Goal: Task Accomplishment & Management: Manage account settings

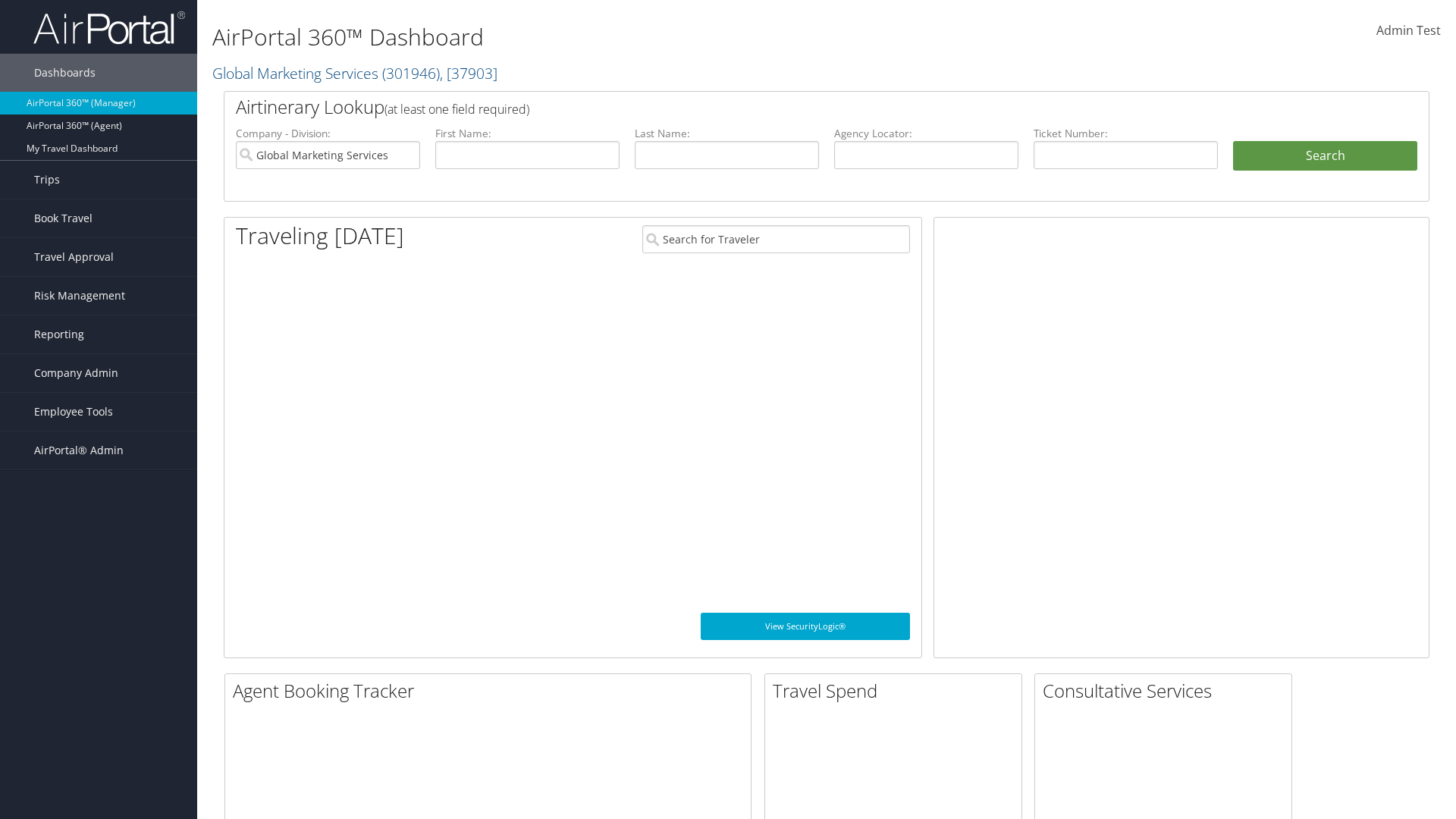
click at [98, 373] on span "Company Admin" at bounding box center [76, 373] width 84 height 38
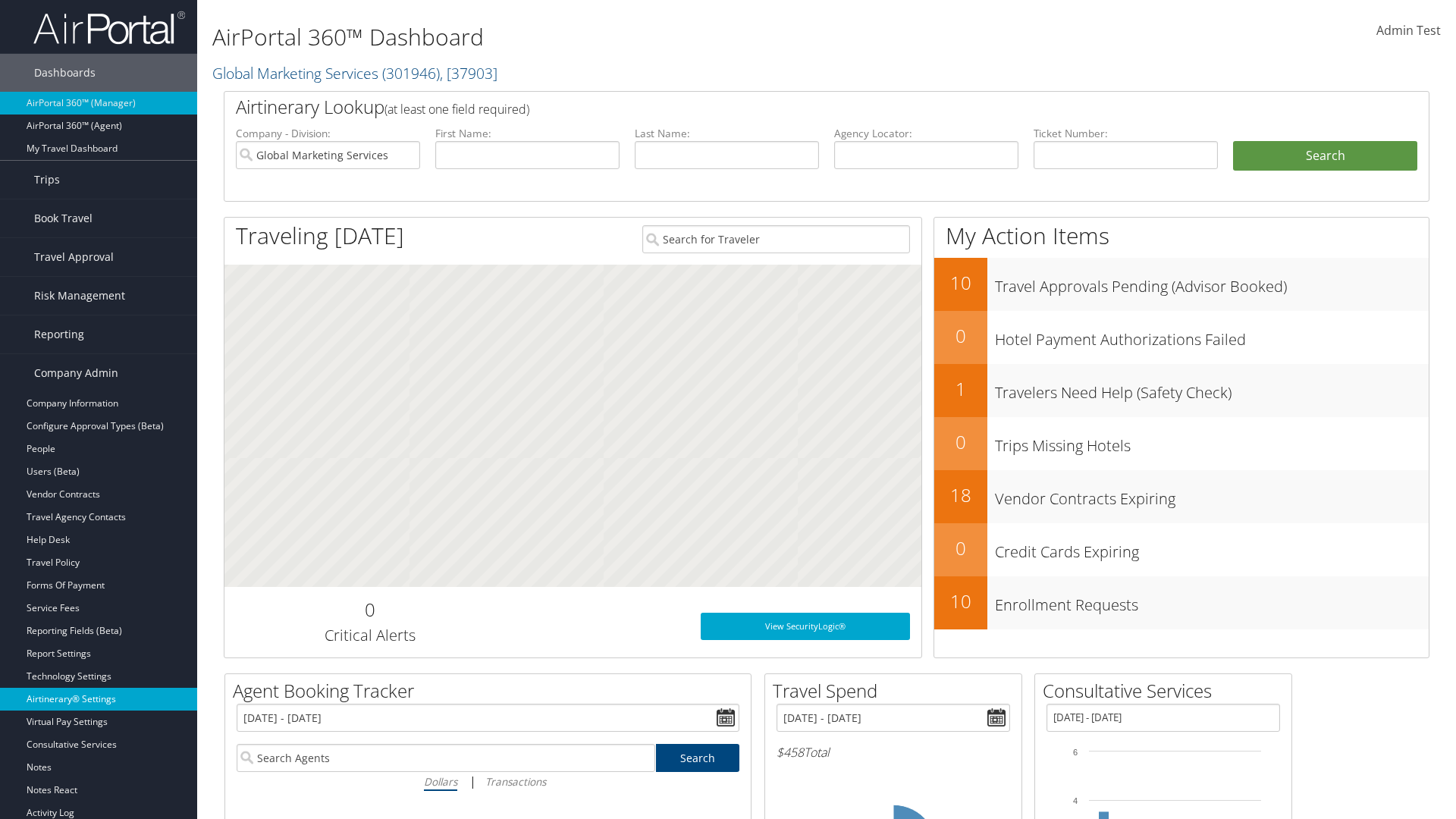
click at [98, 699] on link "Airtinerary® Settings" at bounding box center [98, 699] width 197 height 23
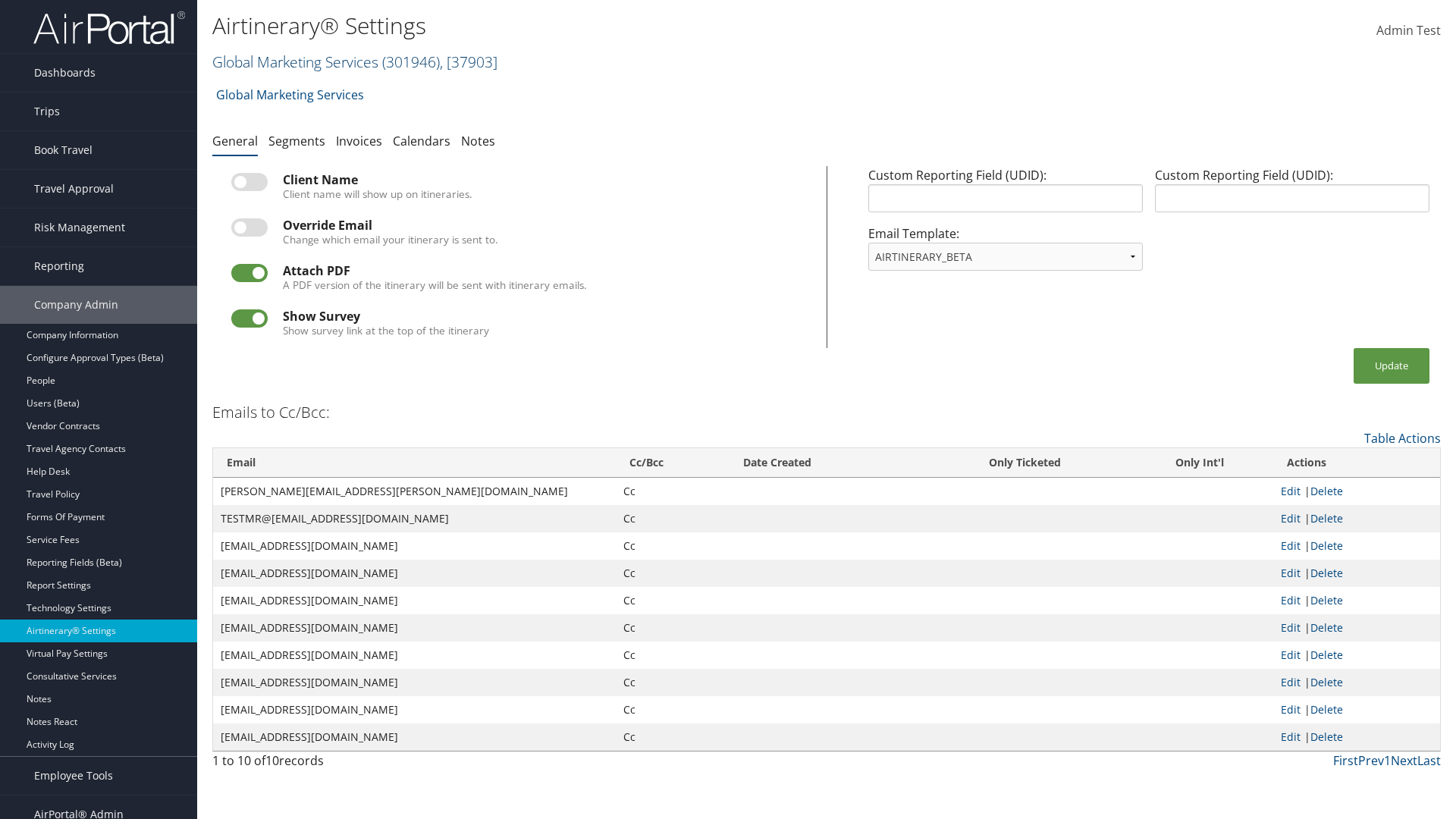
click at [293, 62] on link "Global Marketing Services ( 301946 ) , [ 37903 ]" at bounding box center [355, 62] width 286 height 21
click at [0, 0] on link "[PERSON_NAME] Business Travel, [72]" at bounding box center [0, 0] width 0 height 0
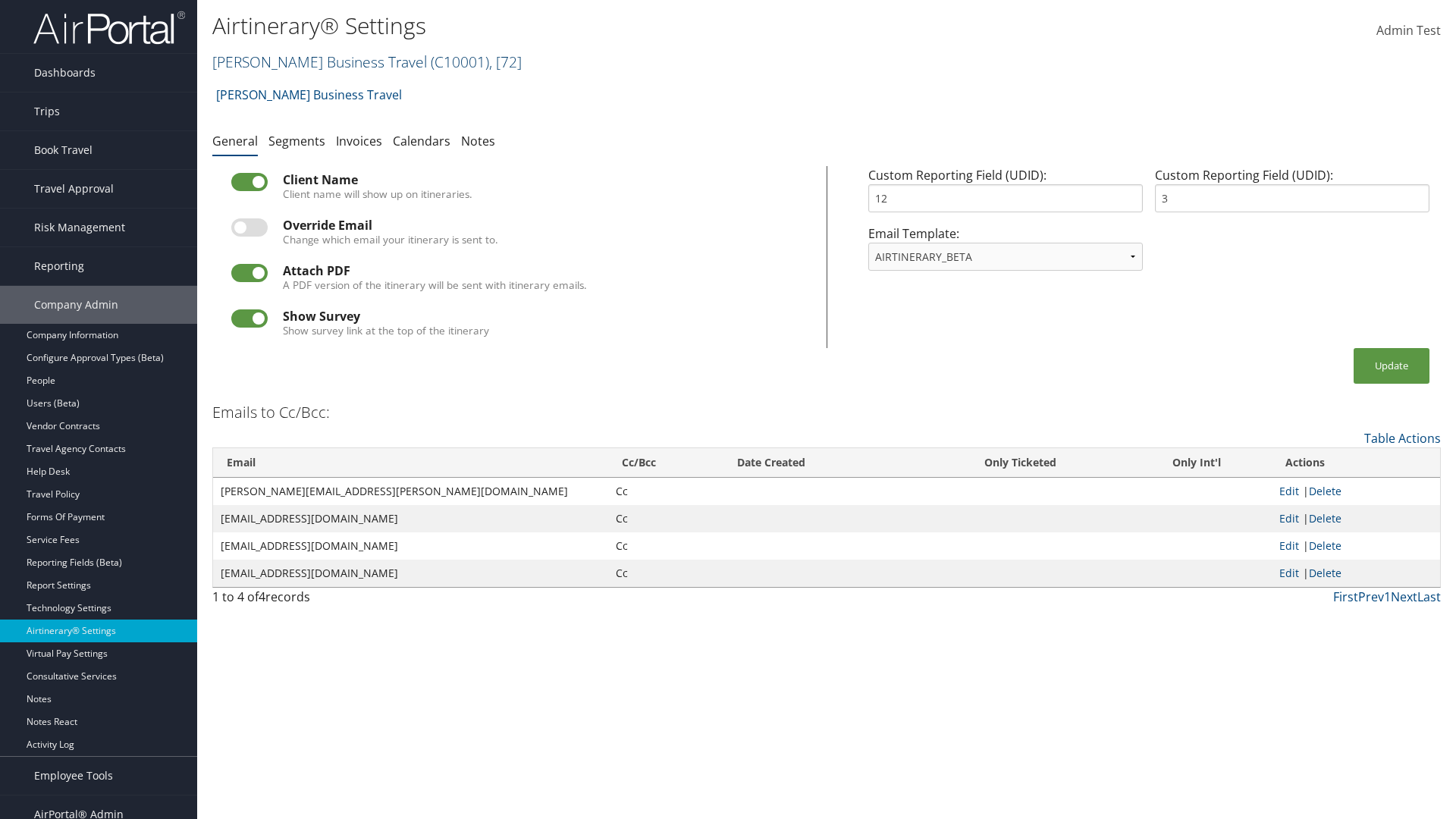
click at [312, 62] on link "Christopherson Business Travel ( C10001 ) , [ 72 ]" at bounding box center [367, 62] width 309 height 21
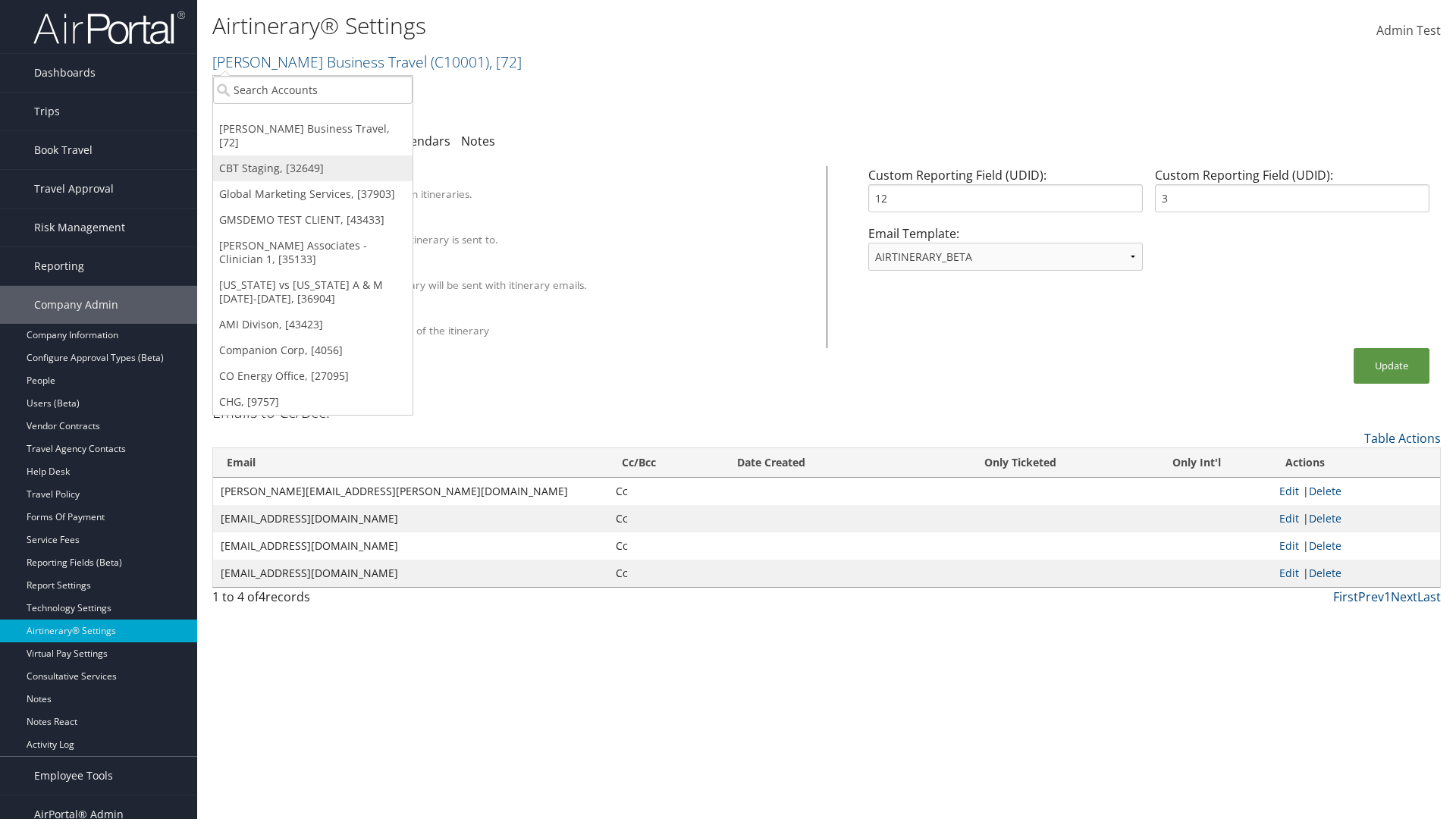
click at [312, 156] on link "CBT Staging, [32649]" at bounding box center [312, 168] width 199 height 26
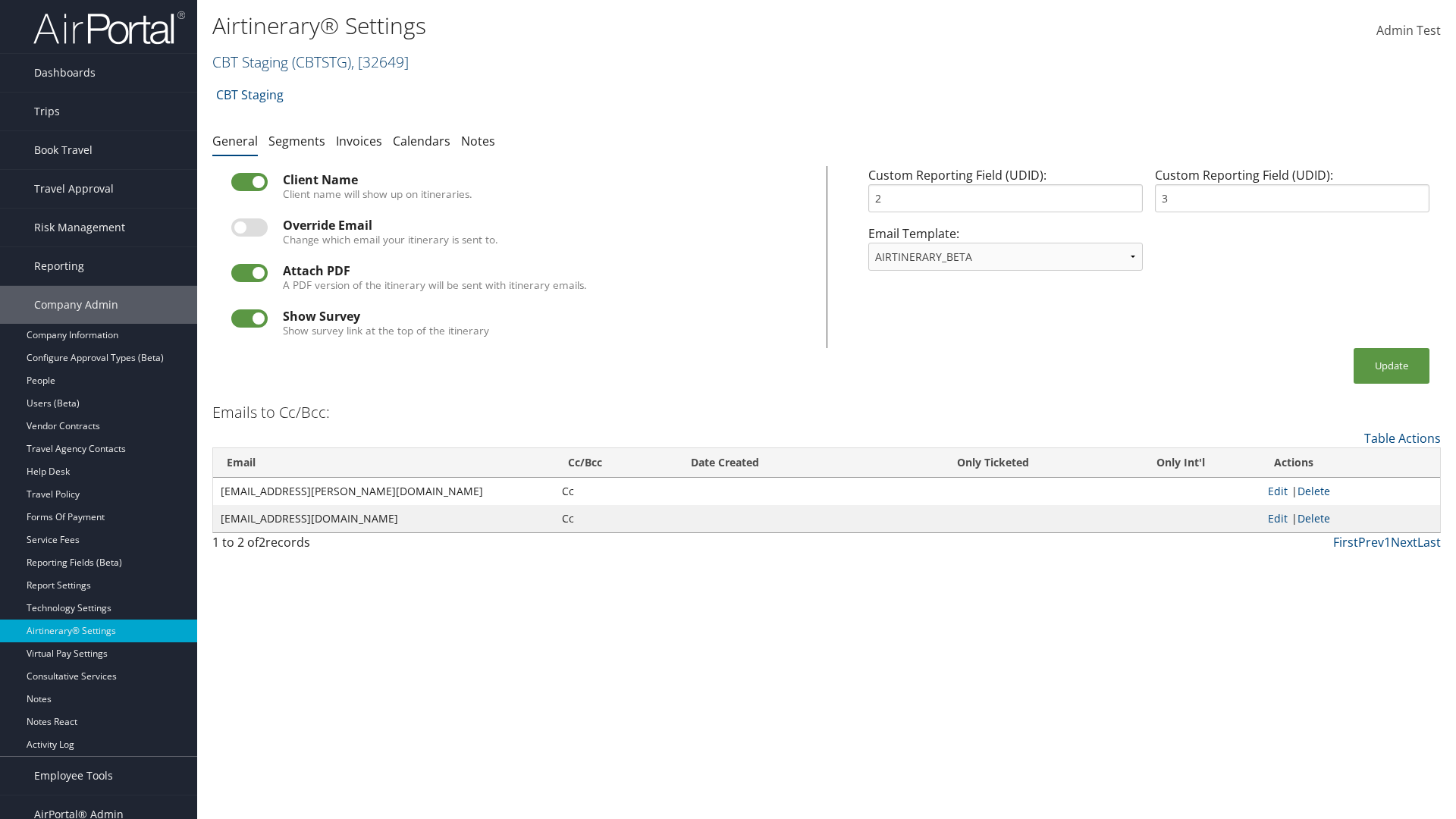
click at [251, 62] on link "CBT Staging ( CBTSTG ) , [ 32649 ]" at bounding box center [310, 62] width 197 height 21
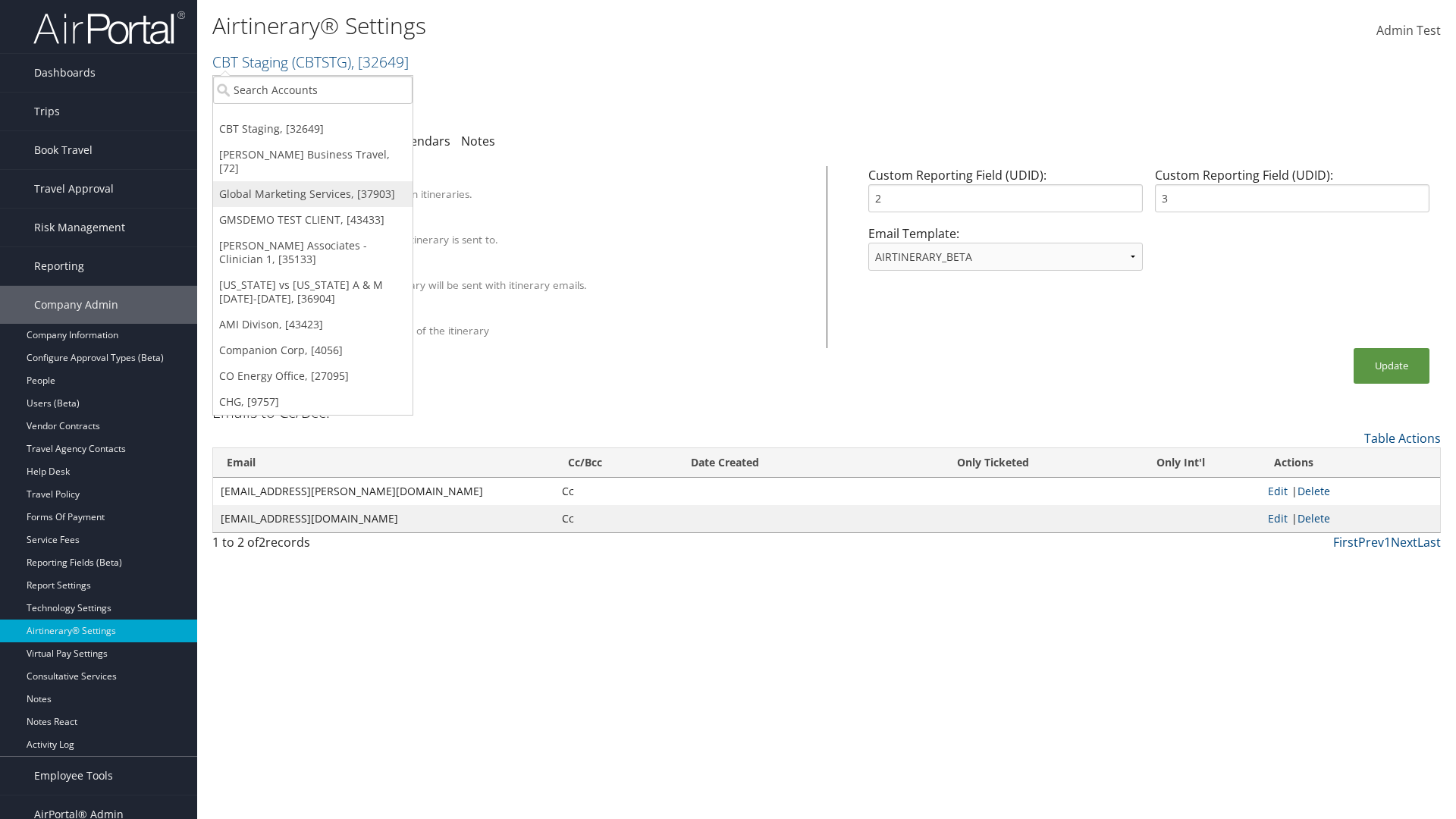
click at [312, 181] on link "Global Marketing Services, [37903]" at bounding box center [312, 194] width 199 height 26
